Goal: Find specific page/section: Find specific page/section

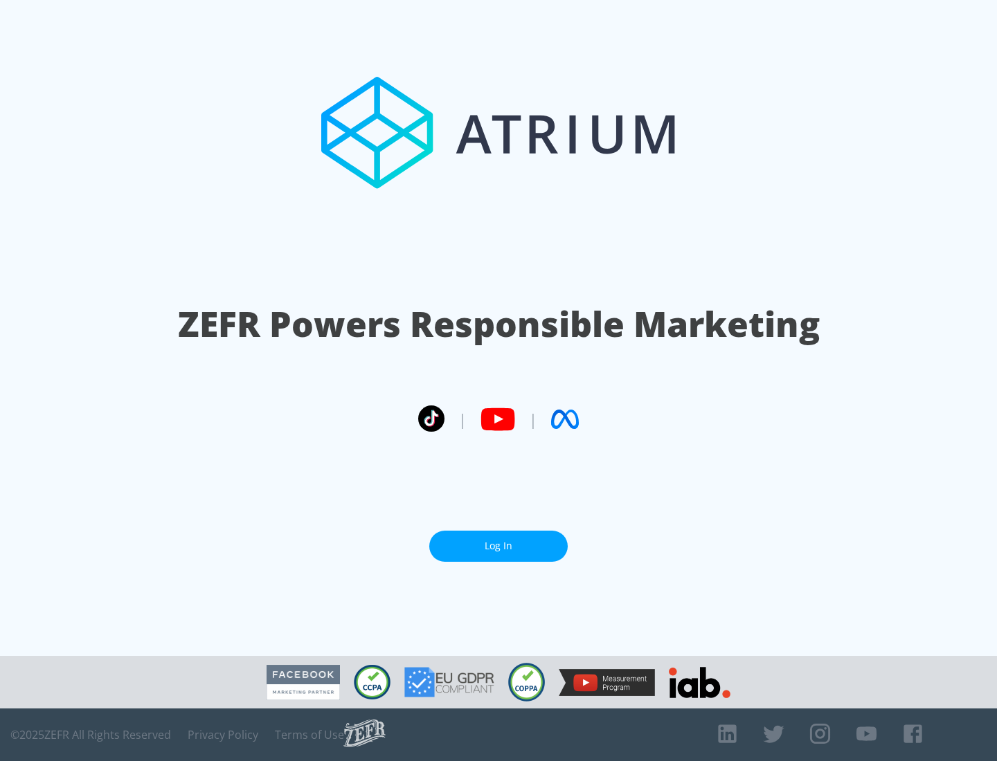
click at [498, 541] on link "Log In" at bounding box center [498, 546] width 138 height 31
